Goal: Information Seeking & Learning: Understand process/instructions

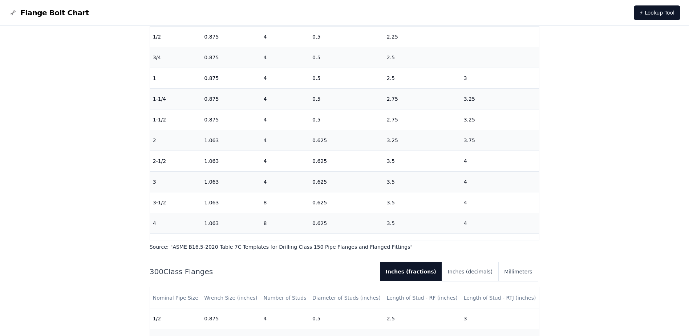
scroll to position [291, 0]
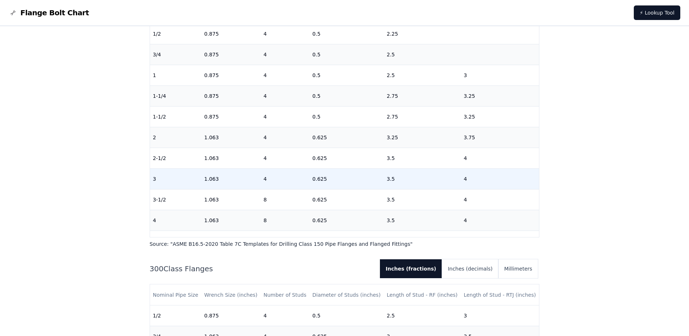
click at [163, 182] on td "3" at bounding box center [176, 179] width 52 height 21
click at [200, 181] on td "3" at bounding box center [176, 179] width 52 height 21
click at [201, 181] on td "3" at bounding box center [176, 179] width 52 height 21
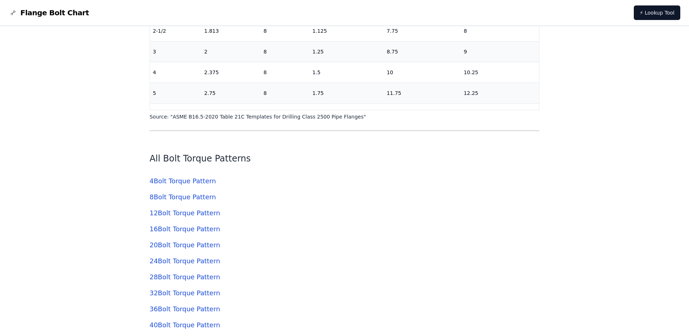
scroll to position [2108, 0]
click at [201, 182] on link "4 Bolt Torque Pattern" at bounding box center [183, 181] width 67 height 8
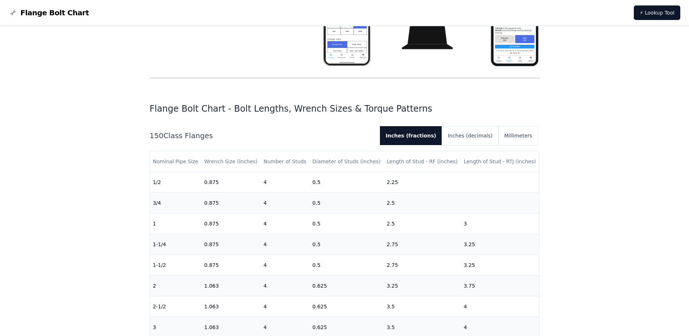
scroll to position [145, 0]
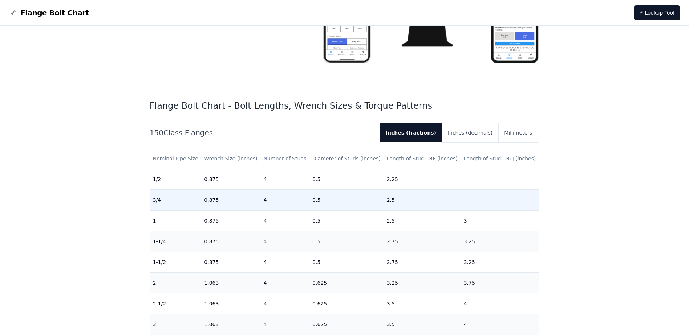
click at [162, 201] on td "3/4" at bounding box center [176, 200] width 52 height 21
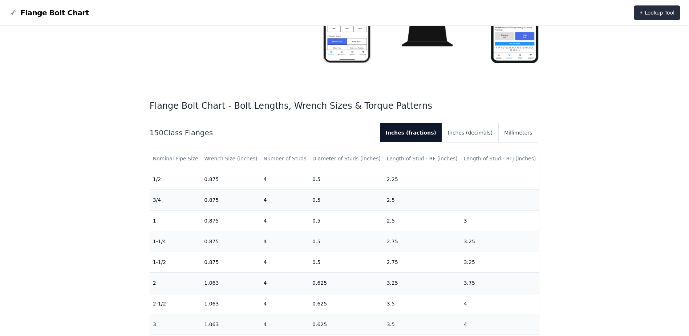
click at [659, 9] on link "⚡ Lookup Tool" at bounding box center [657, 12] width 47 height 15
